Goal: Obtain resource: Download file/media

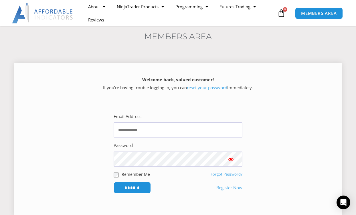
scroll to position [57, 0]
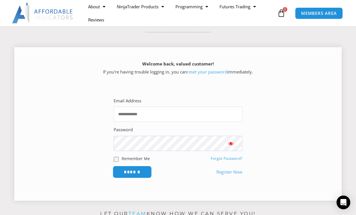
type input "**********"
click at [130, 172] on input "******" at bounding box center [132, 172] width 39 height 12
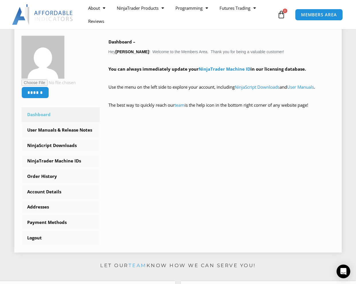
scroll to position [114, 0]
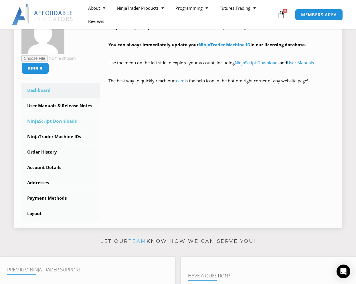
click at [45, 120] on link "NinjaScript Downloads" at bounding box center [60, 121] width 78 height 15
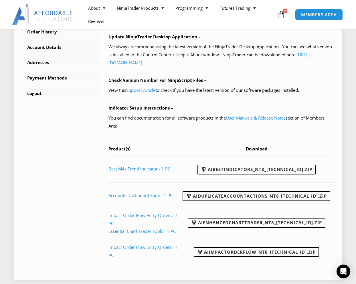
scroll to position [257, 0]
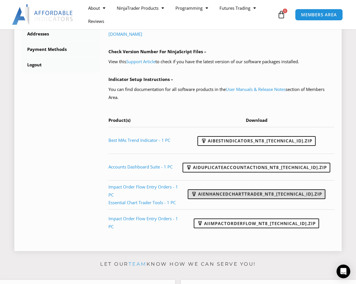
click at [221, 192] on link "AIEnhancedChartTrader_NT8_25.1.31.1.zip" at bounding box center [255, 194] width 137 height 10
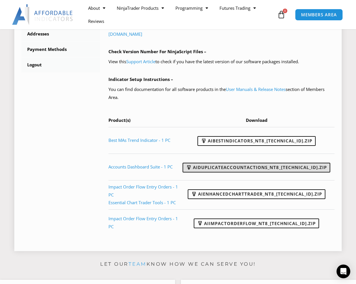
click at [230, 166] on link "AIDuplicateAccountActions_NT8_25.2.5.1.zip" at bounding box center [255, 168] width 147 height 10
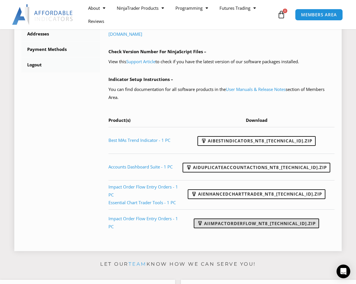
click at [237, 219] on link "AIImpactOrderFlow_NT8_24.11.26.1.zip" at bounding box center [255, 223] width 125 height 10
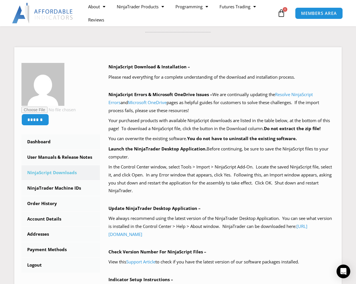
scroll to position [0, 0]
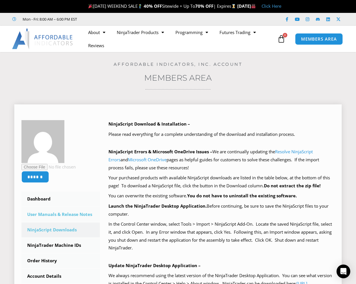
click at [49, 213] on link "User Manuals & Release Notes" at bounding box center [60, 214] width 78 height 15
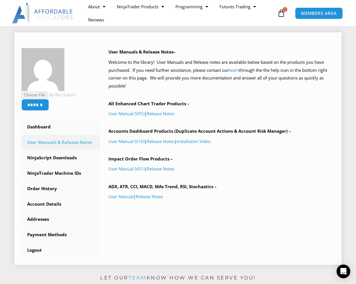
scroll to position [29, 0]
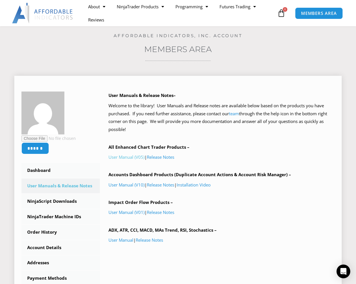
click at [123, 155] on link "User Manual (V05)" at bounding box center [126, 157] width 36 height 6
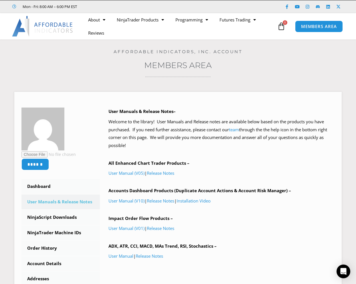
scroll to position [0, 0]
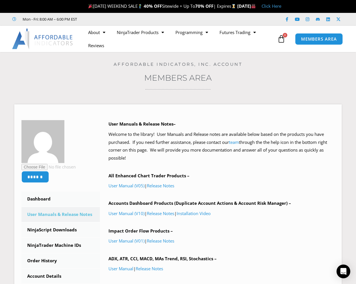
click at [281, 39] on icon at bounding box center [281, 39] width 8 height 8
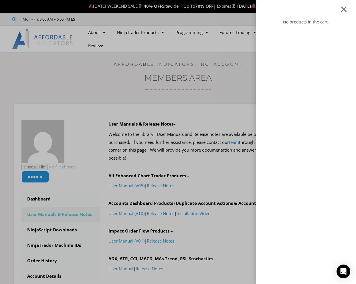
click at [347, 9] on div at bounding box center [343, 9] width 7 height 7
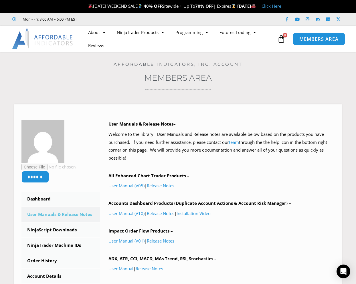
click at [317, 38] on span "MEMBERS AREA" at bounding box center [318, 39] width 39 height 5
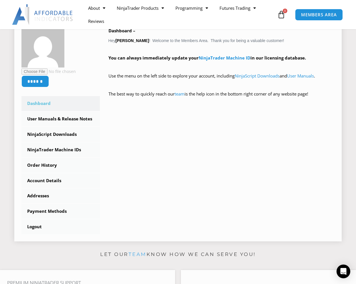
scroll to position [114, 0]
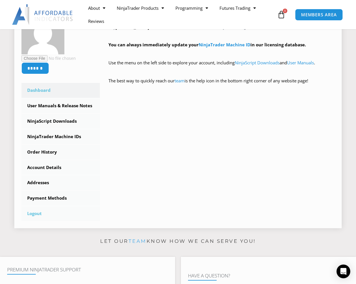
click at [37, 211] on link "Logout" at bounding box center [60, 213] width 78 height 15
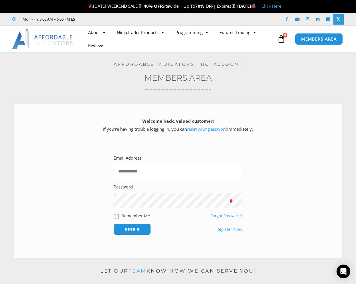
type input "**********"
click at [339, 19] on icon at bounding box center [338, 19] width 4 height 4
